Goal: Transaction & Acquisition: Purchase product/service

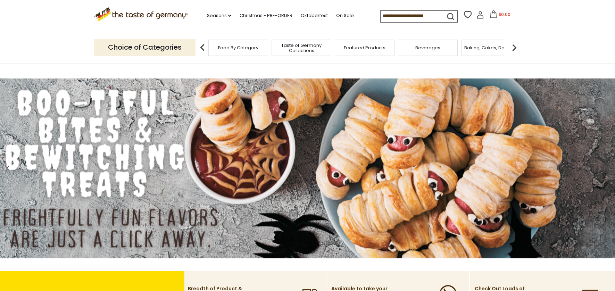
click at [372, 18] on div "Seasons dropdown_arrow All Seasons Recipes Game Day [DATE] [DATE] [DATE][PERSON…" at bounding box center [284, 16] width 192 height 14
drag, startPoint x: 380, startPoint y: 16, endPoint x: 387, endPoint y: 20, distance: 8.7
click at [380, 16] on input at bounding box center [409, 16] width 59 height 10
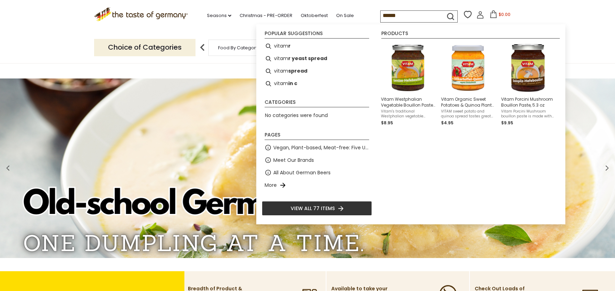
type input "*******"
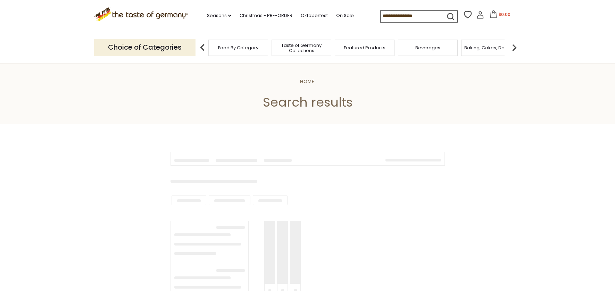
type input "*******"
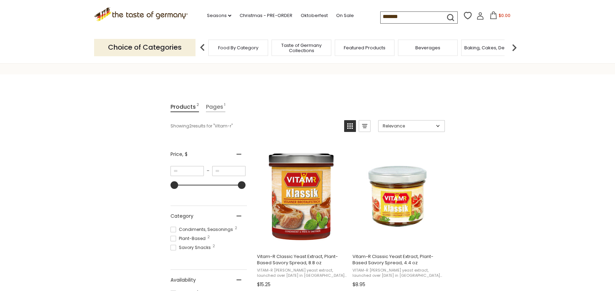
scroll to position [69, 0]
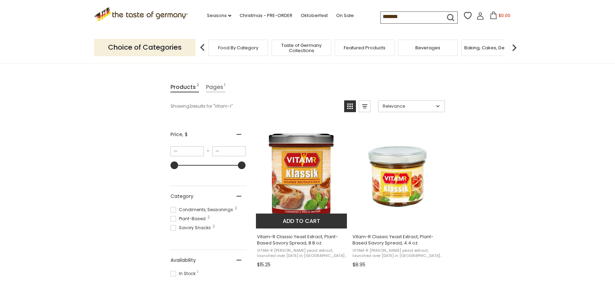
click at [301, 175] on img "Vitam-R Classic Yeast Extract, Plant-Based Savory Spread, 8.8 oz" at bounding box center [302, 176] width 92 height 92
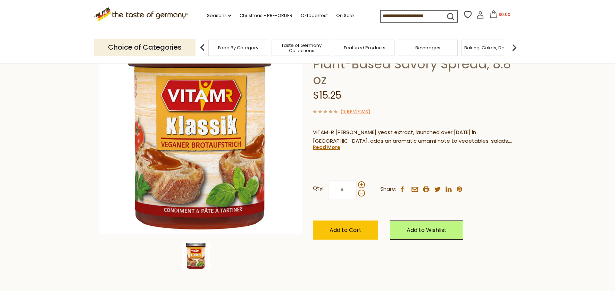
scroll to position [69, 0]
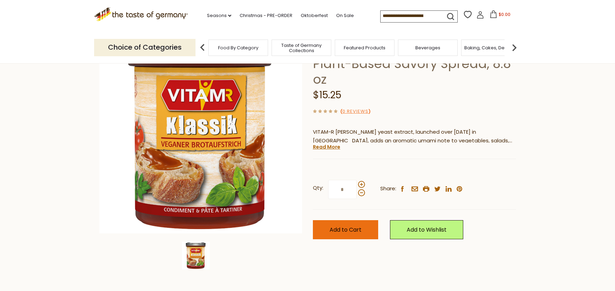
click at [347, 228] on span "Add to Cart" at bounding box center [345, 230] width 32 height 8
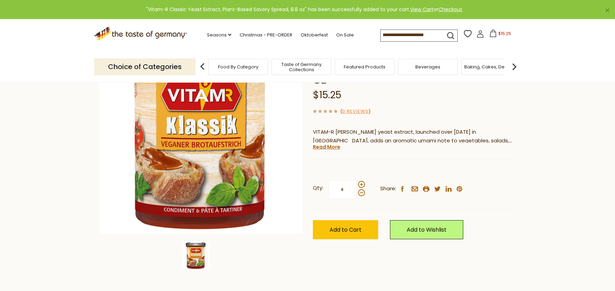
click at [490, 32] on icon at bounding box center [493, 34] width 8 height 8
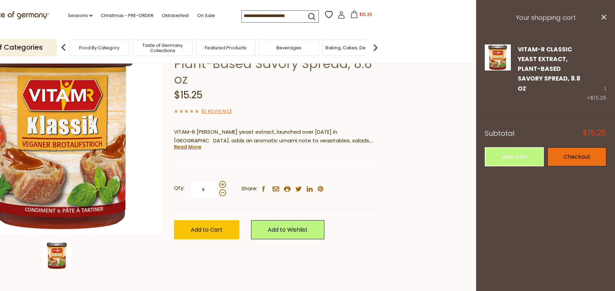
click at [572, 147] on link "Checkout" at bounding box center [576, 156] width 59 height 19
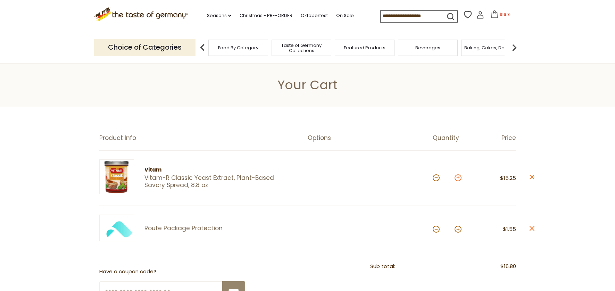
click at [459, 179] on button at bounding box center [457, 177] width 7 height 7
type input "*"
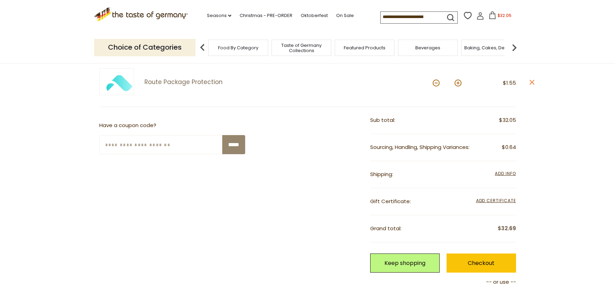
scroll to position [174, 0]
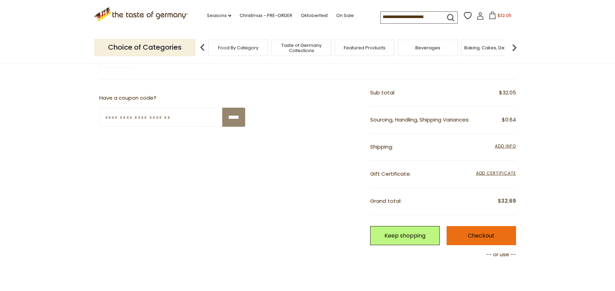
click at [483, 233] on link "Checkout" at bounding box center [480, 235] width 69 height 19
